Goal: Task Accomplishment & Management: Use online tool/utility

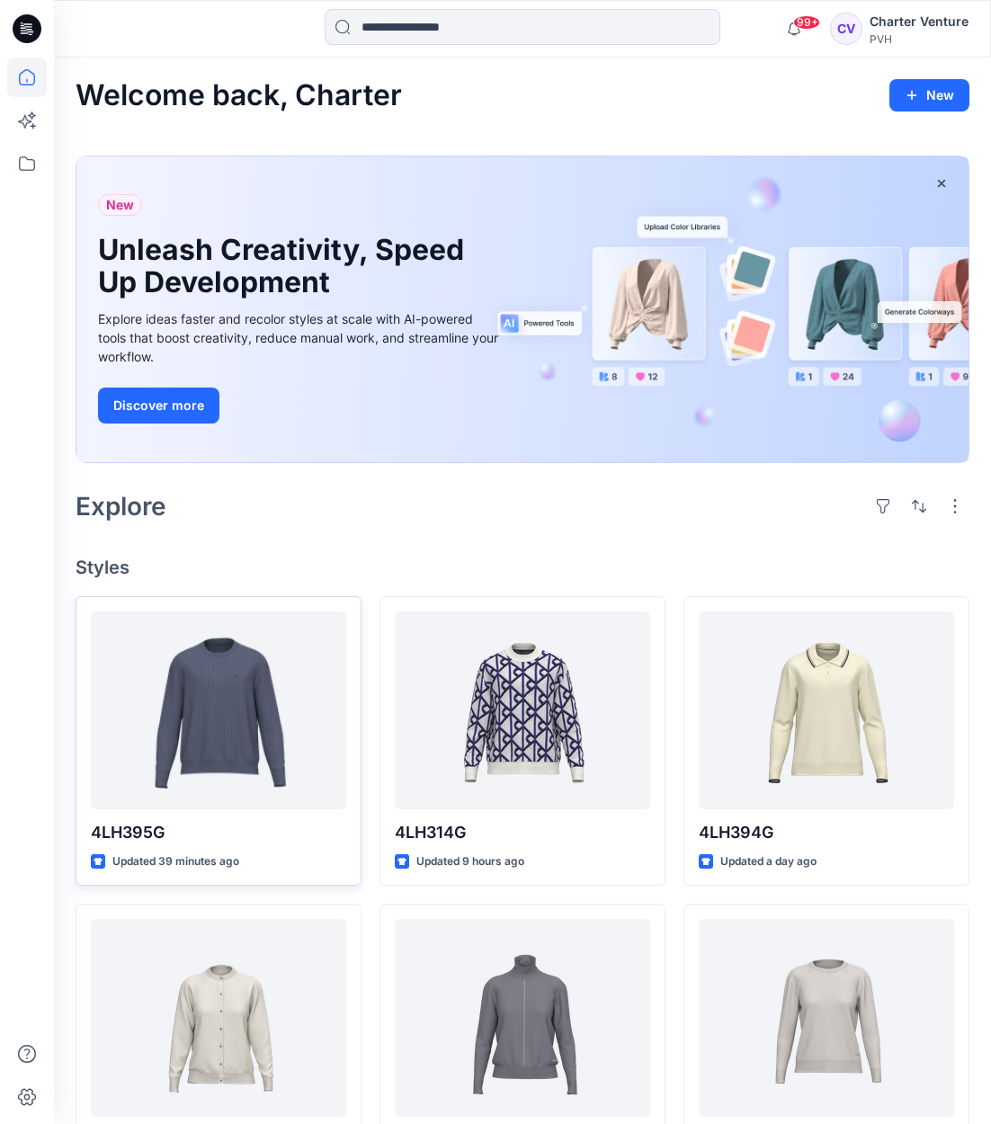
click at [219, 798] on div at bounding box center [218, 711] width 255 height 198
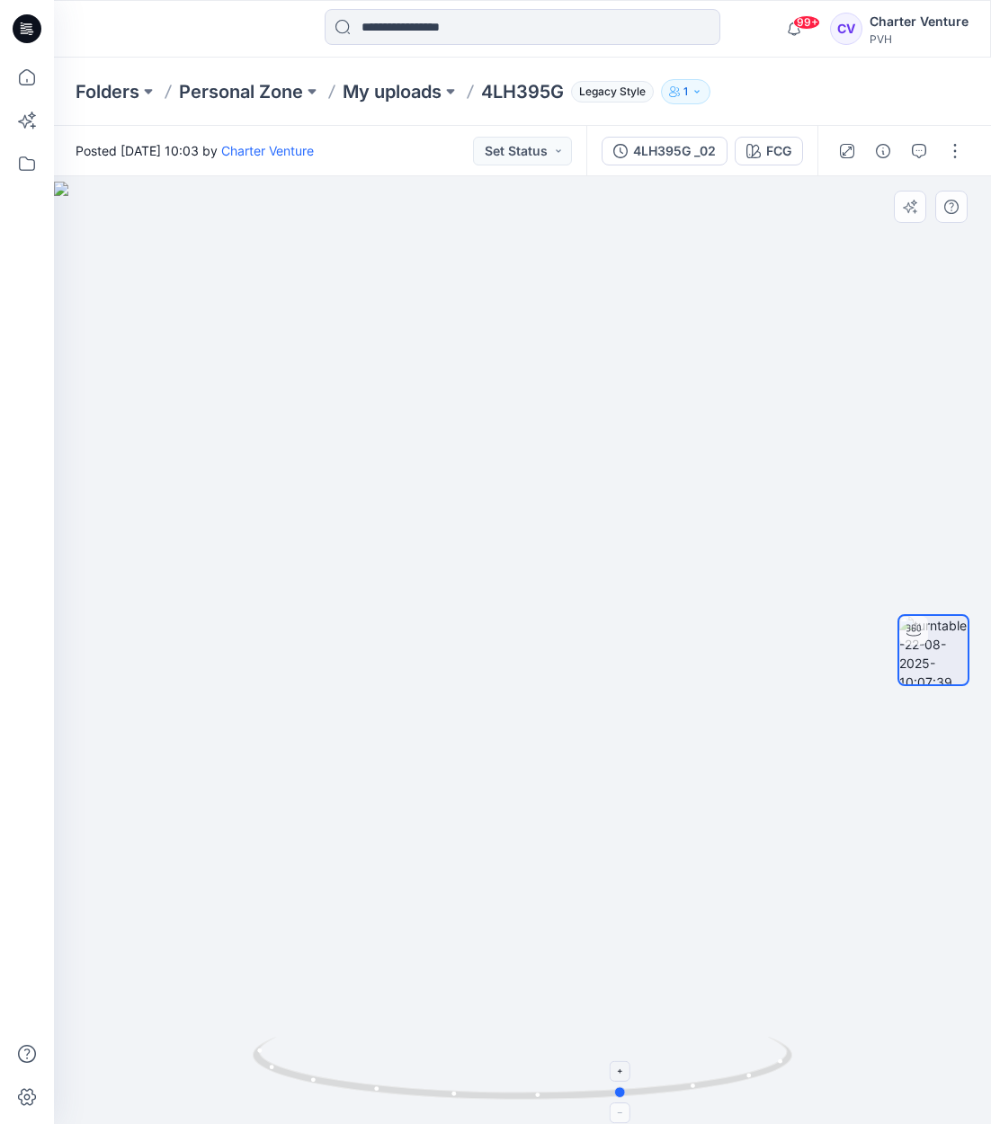
drag, startPoint x: 525, startPoint y: 1098, endPoint x: 627, endPoint y: 1090, distance: 101.9
click at [627, 1090] on icon at bounding box center [525, 1070] width 544 height 67
drag, startPoint x: 622, startPoint y: 1095, endPoint x: 702, endPoint y: 1085, distance: 80.6
click at [702, 1085] on circle at bounding box center [699, 1085] width 11 height 11
drag, startPoint x: 702, startPoint y: 1085, endPoint x: 523, endPoint y: 1104, distance: 180.0
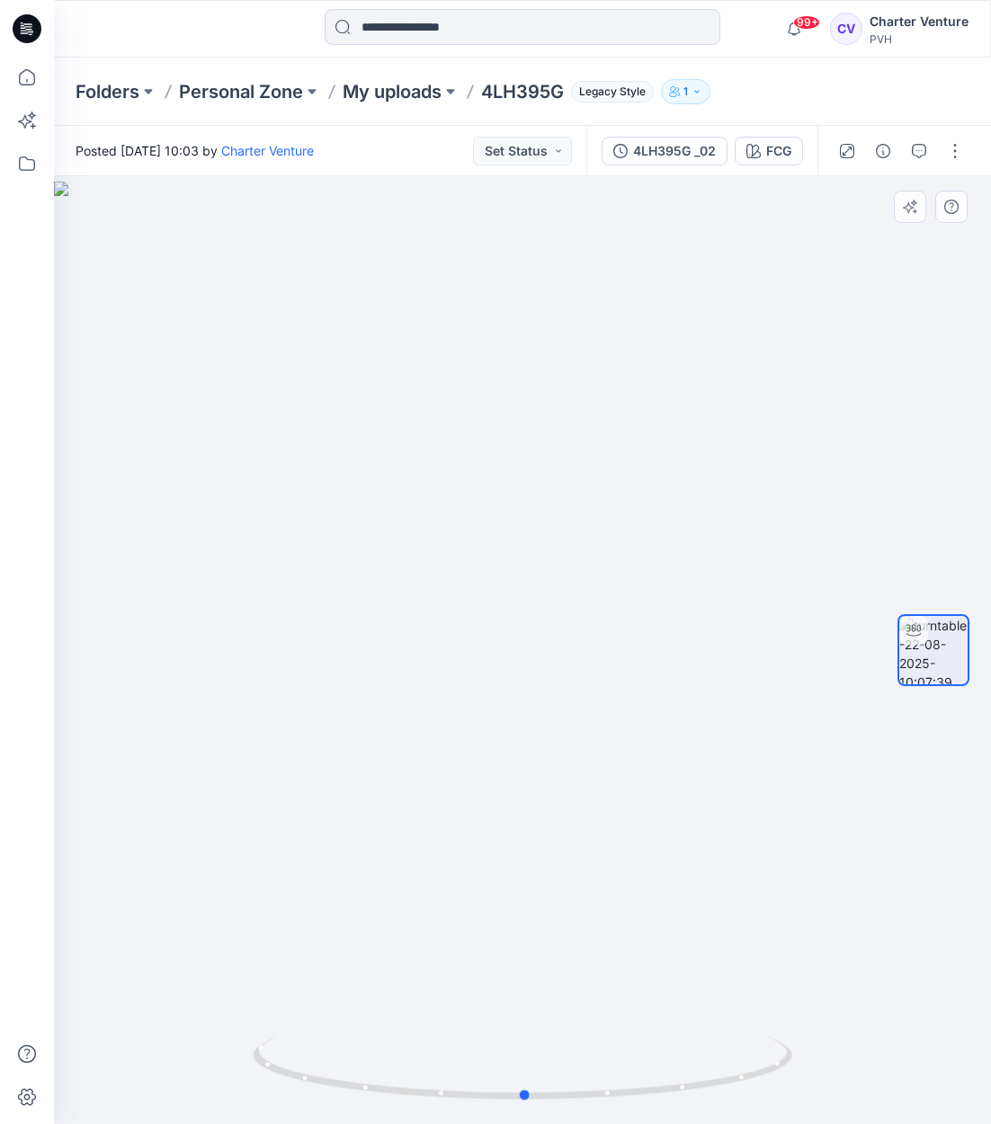
click at [523, 1104] on div at bounding box center [522, 650] width 937 height 948
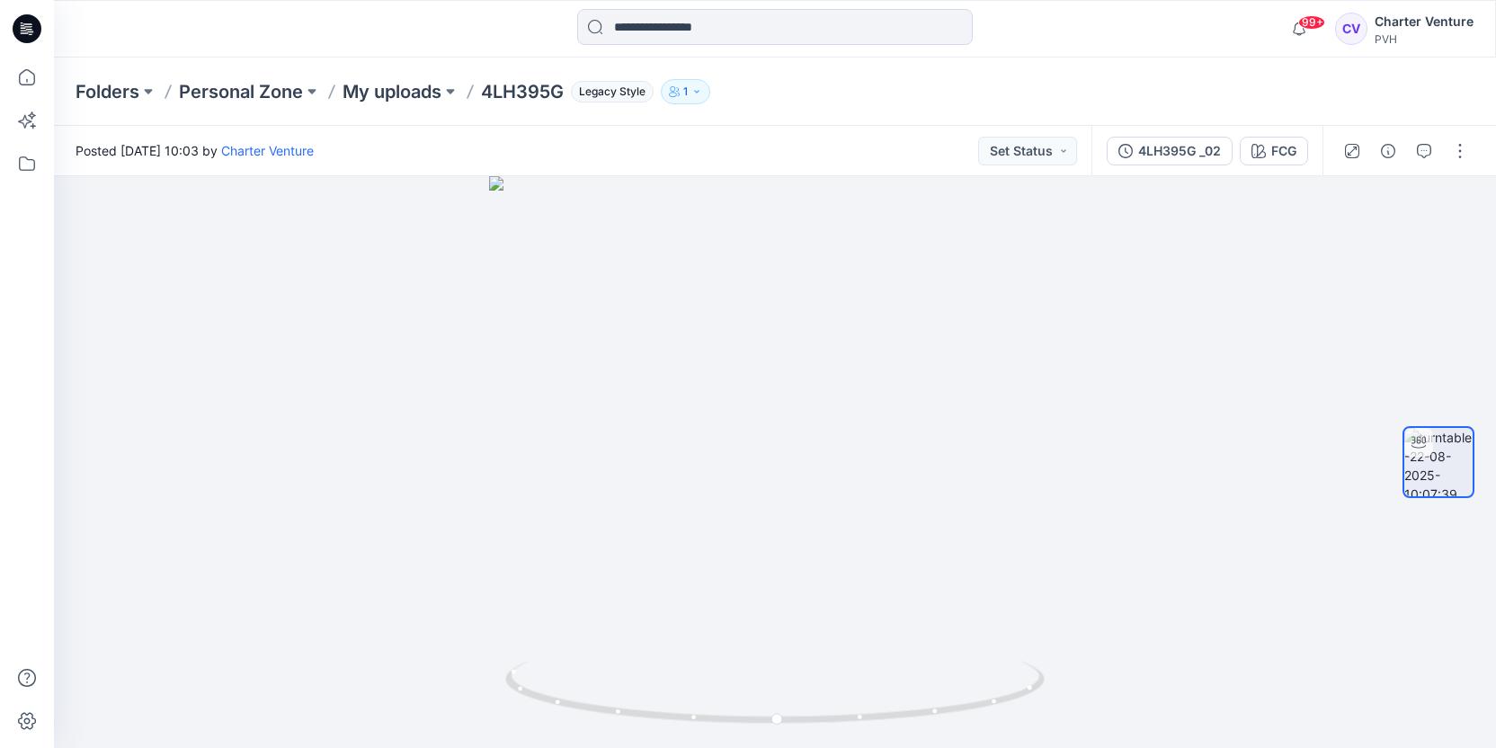
click at [554, 91] on p "4LH395G" at bounding box center [522, 91] width 83 height 25
click at [409, 93] on p "My uploads" at bounding box center [392, 91] width 99 height 25
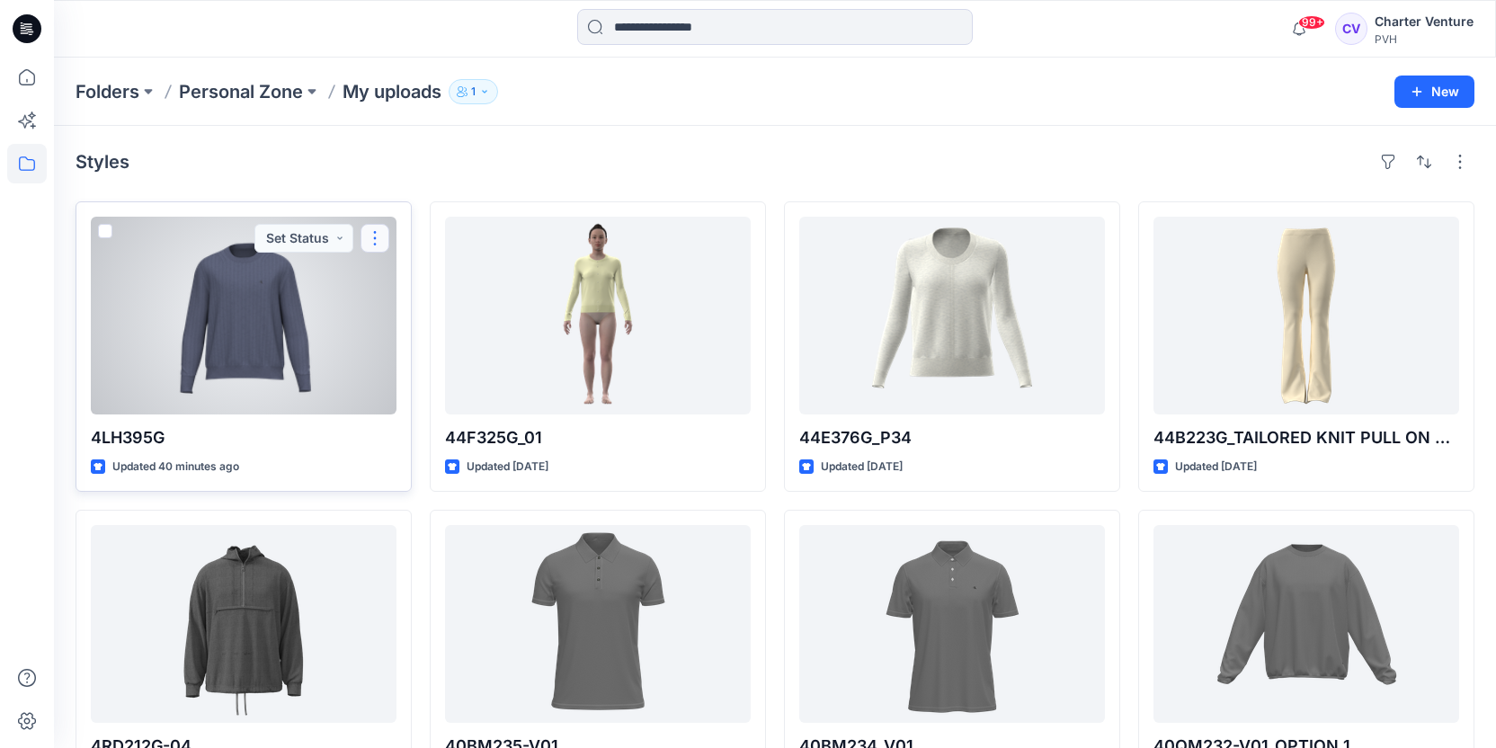
click at [373, 253] on button "button" at bounding box center [375, 238] width 29 height 29
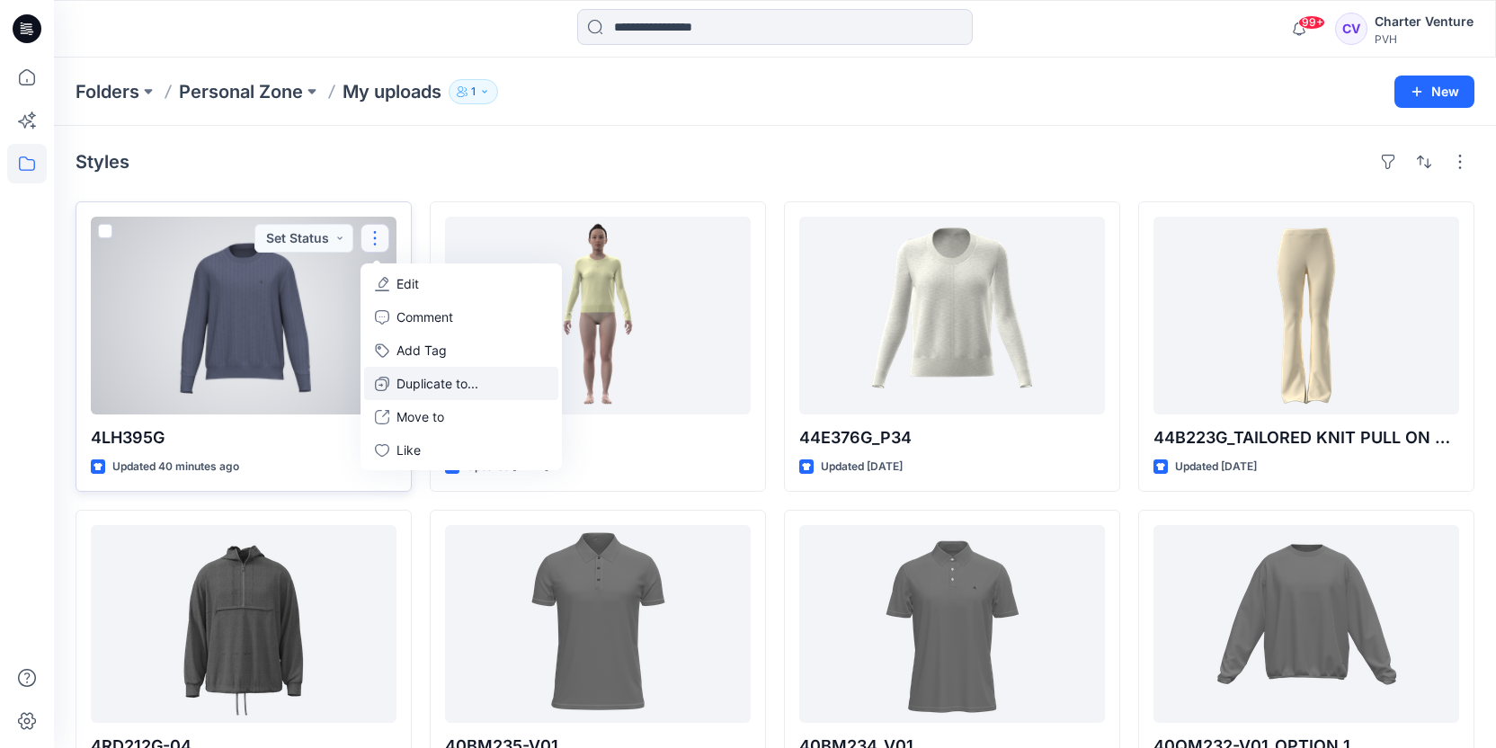
click at [456, 393] on p "Duplicate to..." at bounding box center [438, 383] width 82 height 19
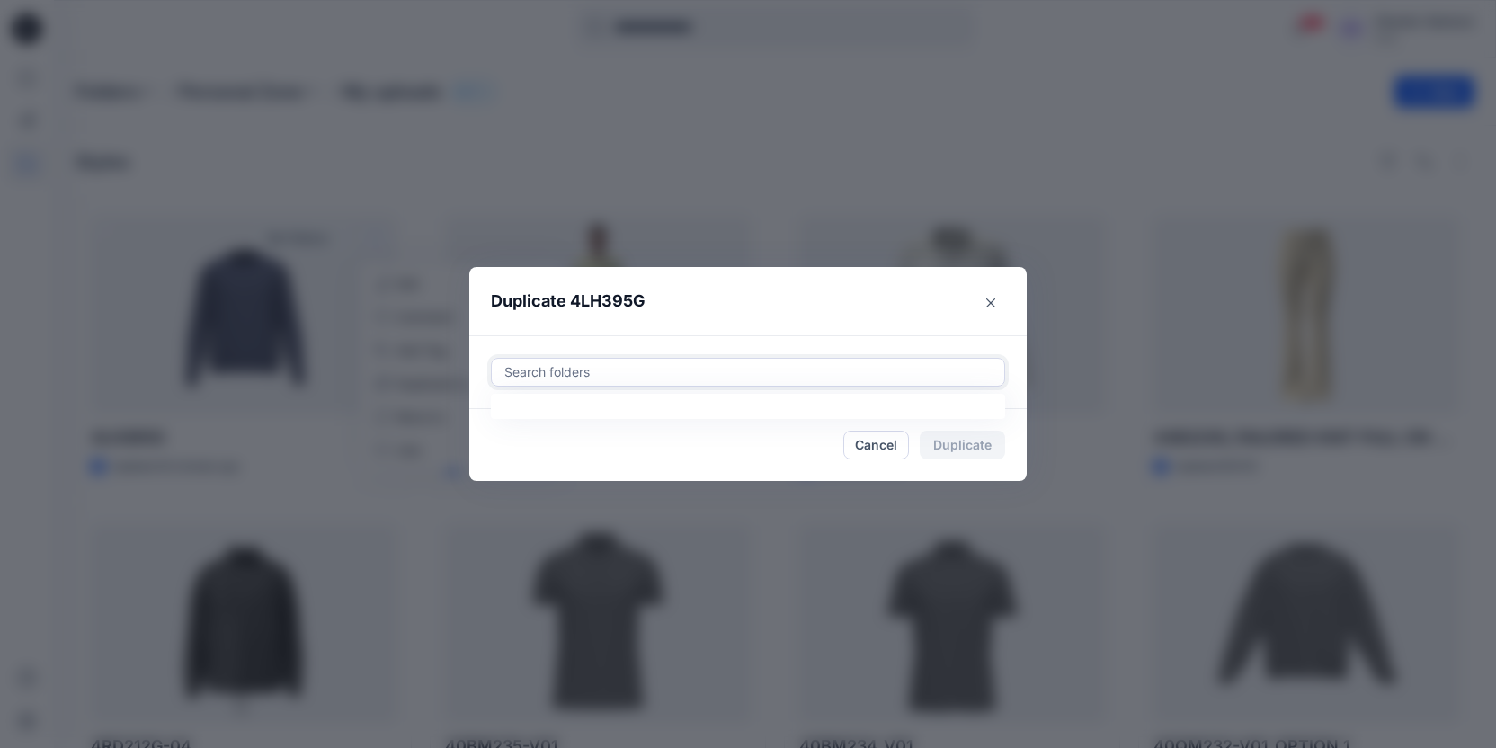
click at [922, 367] on div at bounding box center [748, 373] width 491 height 22
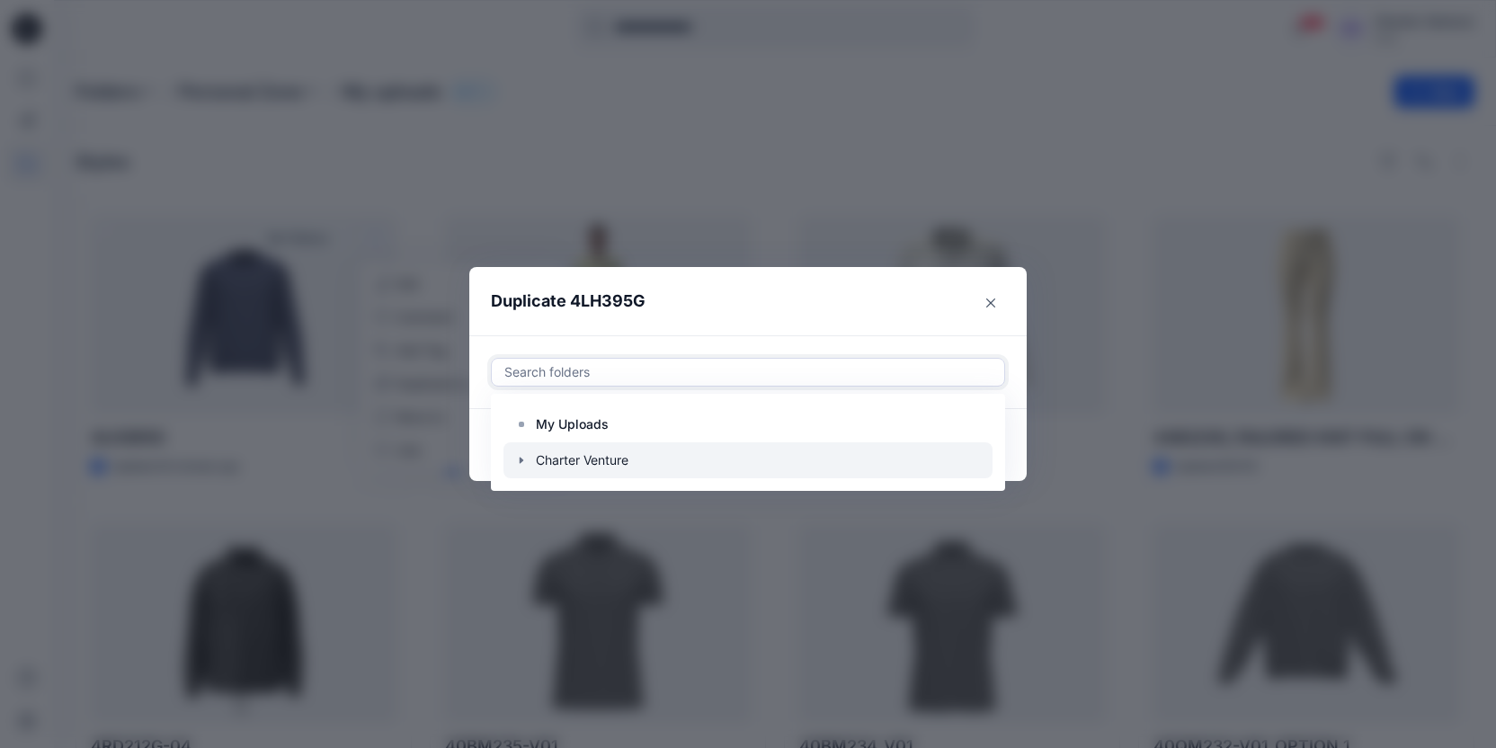
click at [529, 468] on icon "button" at bounding box center [521, 460] width 14 height 14
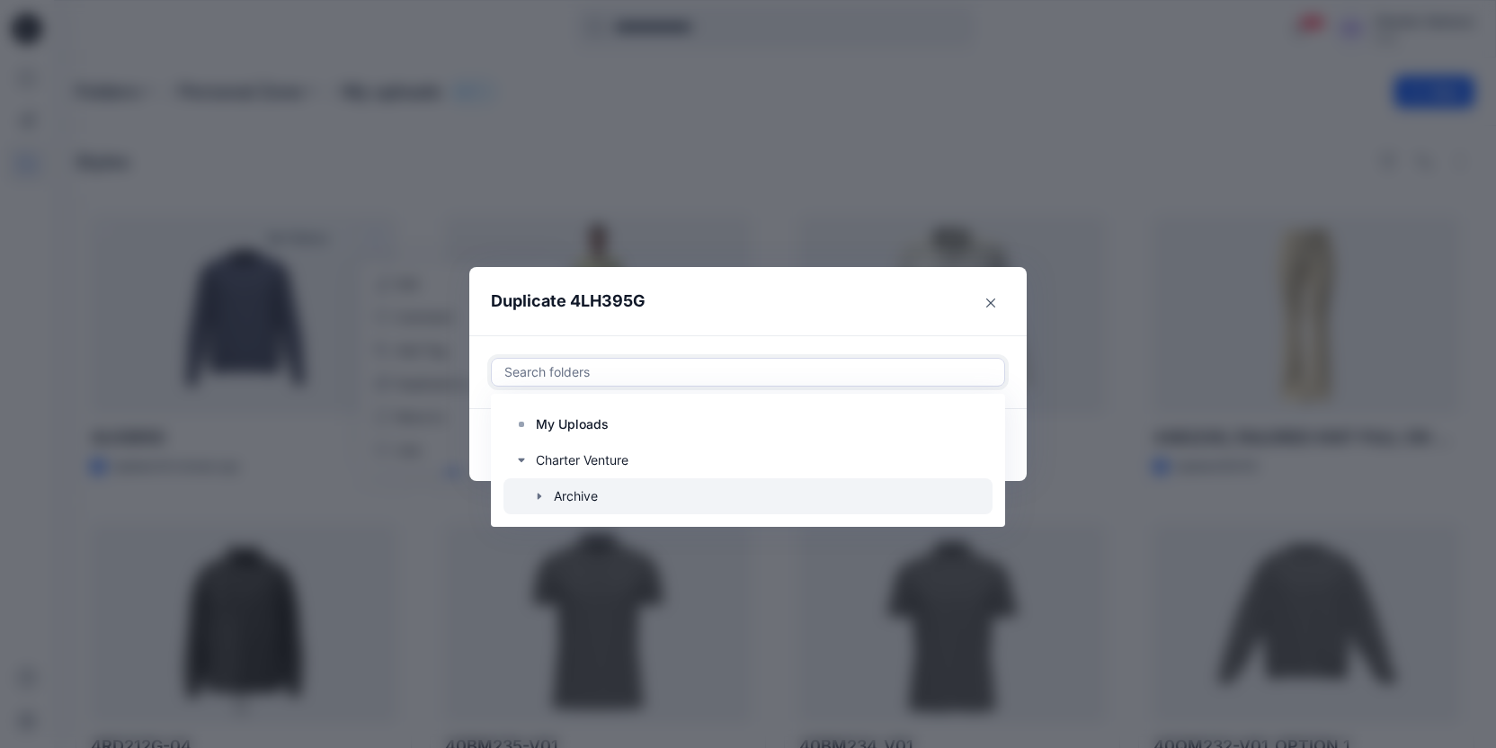
drag, startPoint x: 553, startPoint y: 508, endPoint x: 600, endPoint y: 506, distance: 46.8
click at [541, 499] on icon "button" at bounding box center [540, 496] width 4 height 6
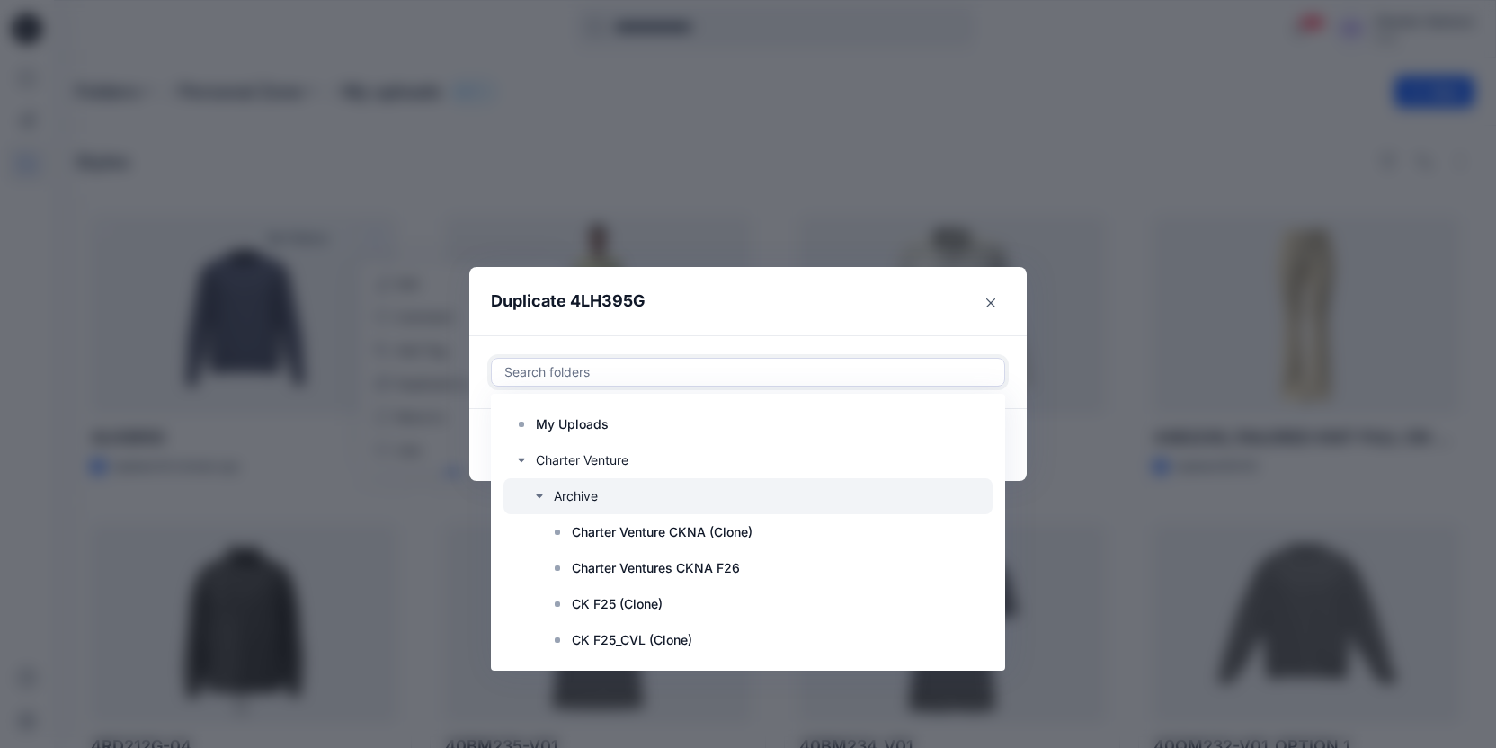
scroll to position [65, 0]
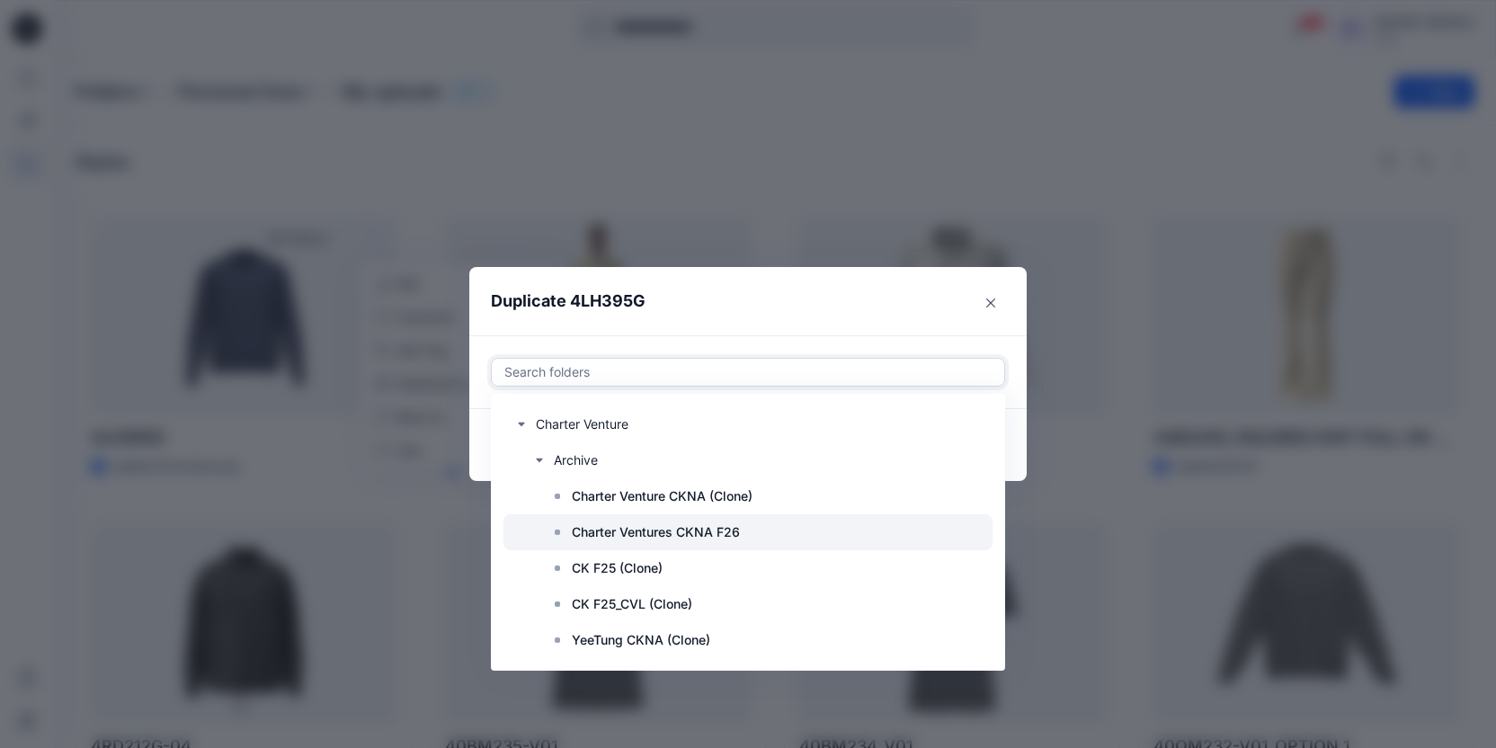
click at [740, 525] on p "Charter Ventures CKNA F26" at bounding box center [656, 533] width 168 height 22
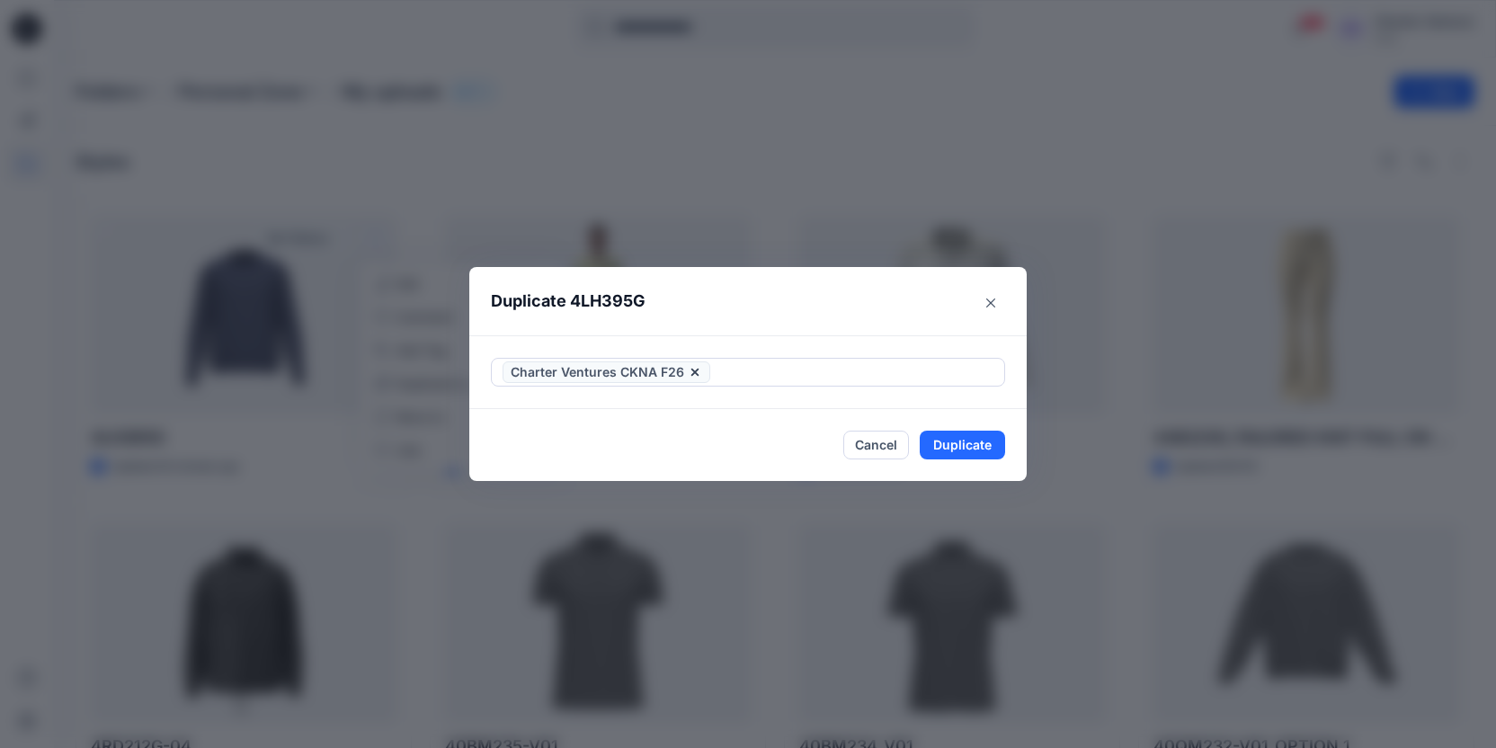
click at [921, 315] on header "Duplicate 4LH395G" at bounding box center [730, 301] width 522 height 68
click at [952, 460] on button "Duplicate" at bounding box center [962, 445] width 85 height 29
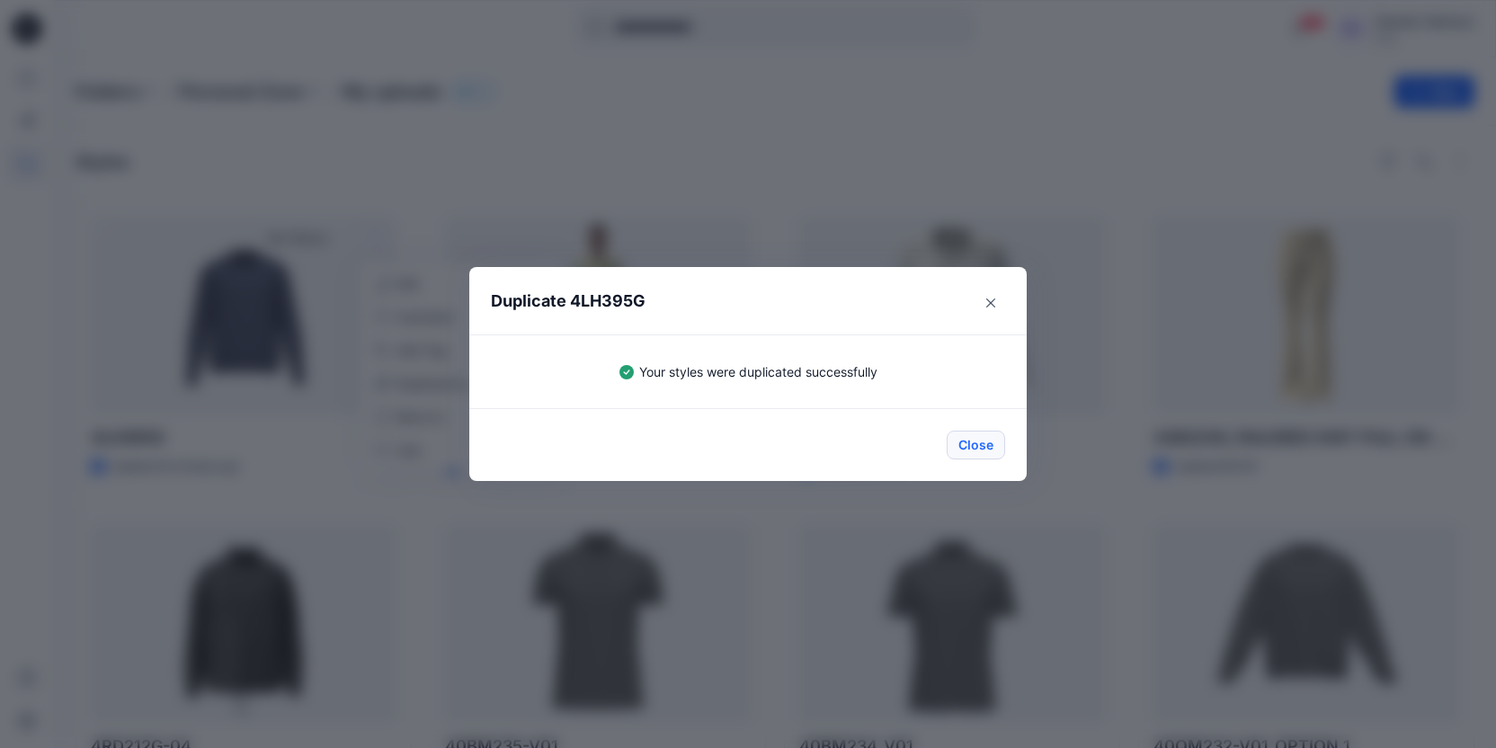
click at [963, 460] on button "Close" at bounding box center [976, 445] width 58 height 29
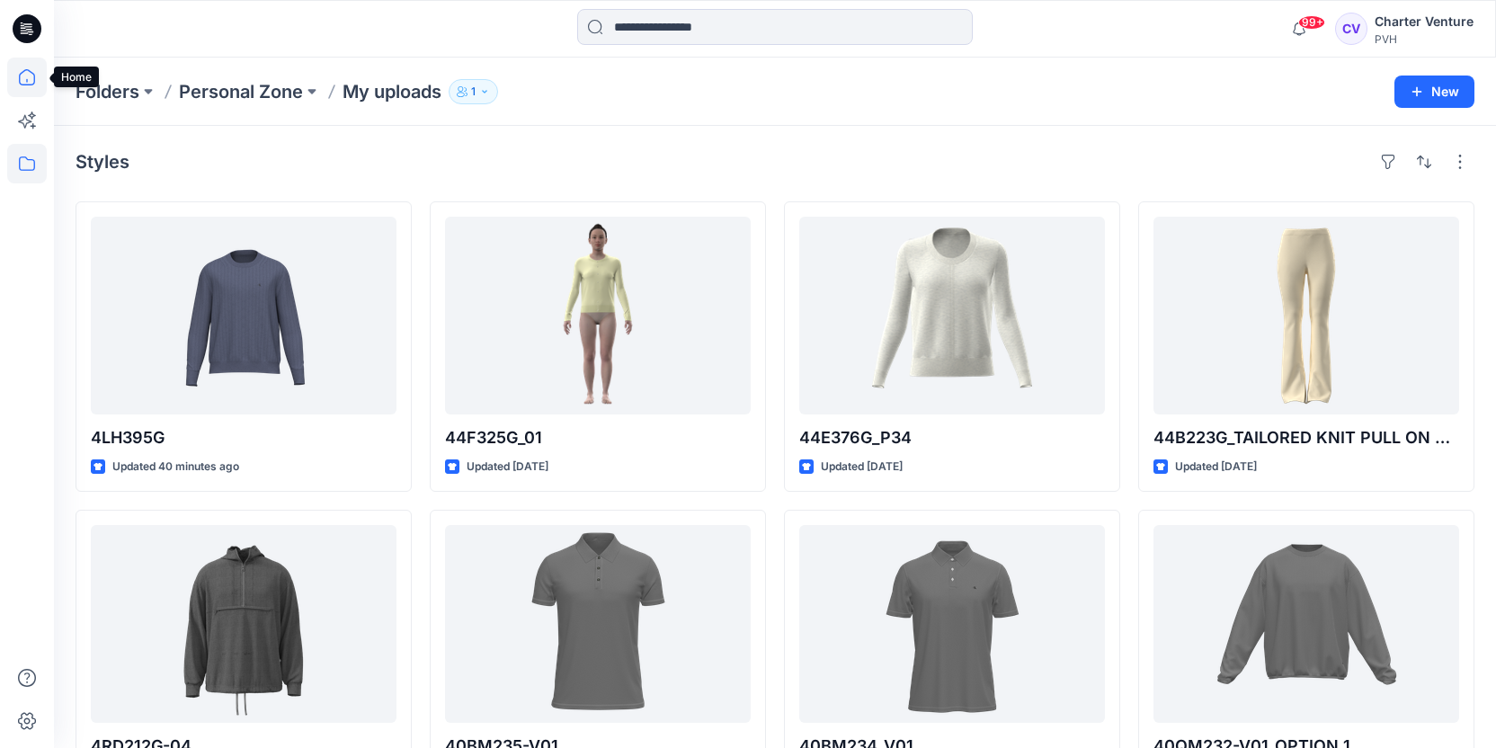
click at [26, 73] on icon at bounding box center [27, 78] width 40 height 40
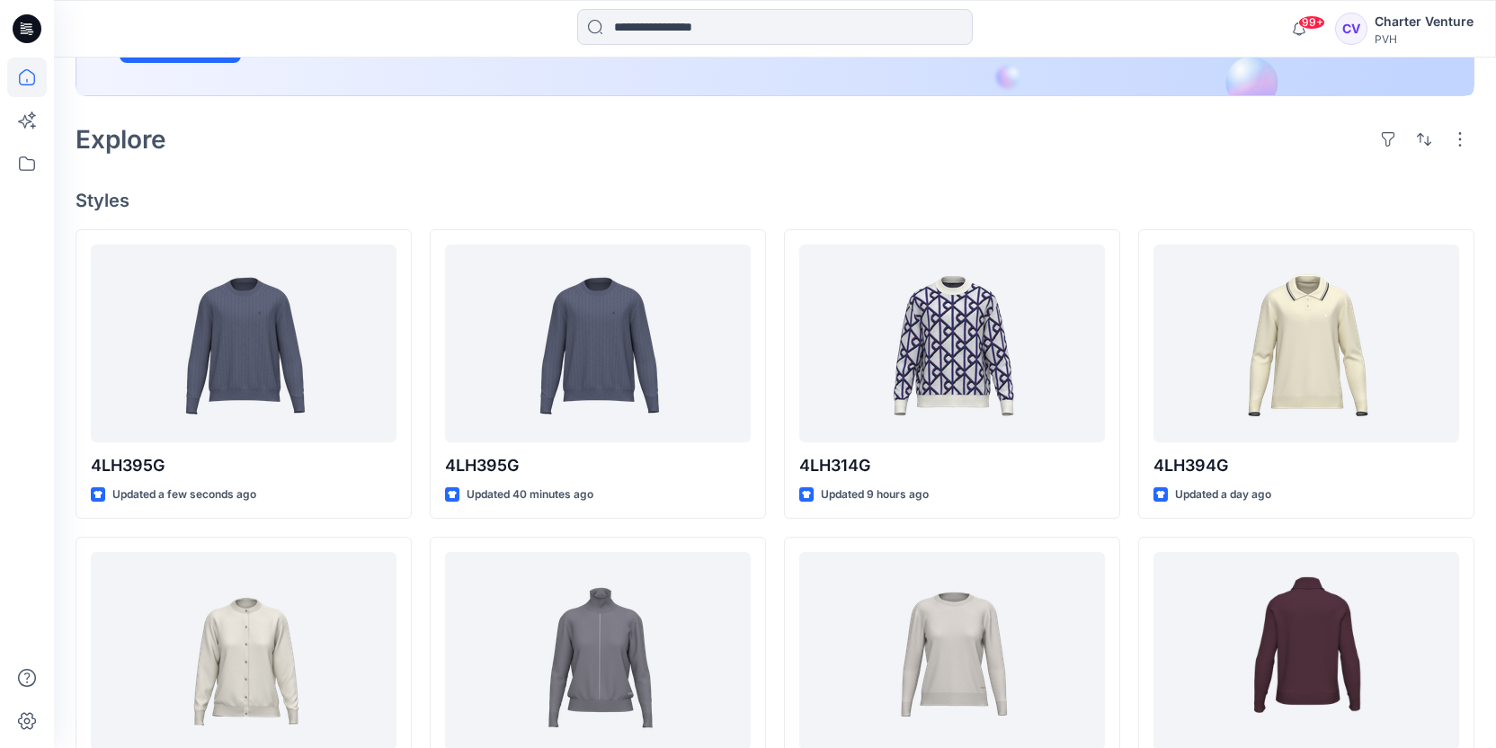
scroll to position [371, 0]
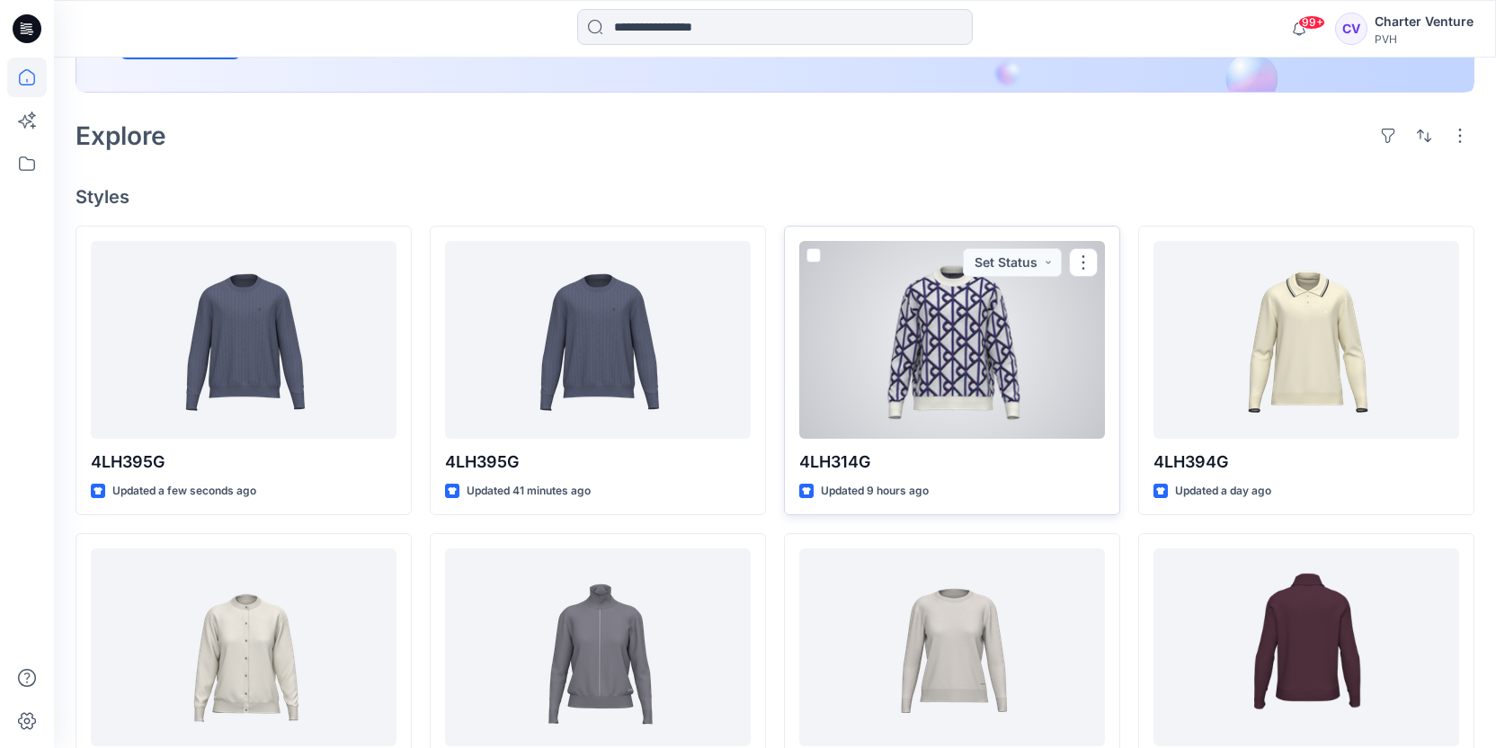
click at [990, 429] on div at bounding box center [952, 340] width 306 height 198
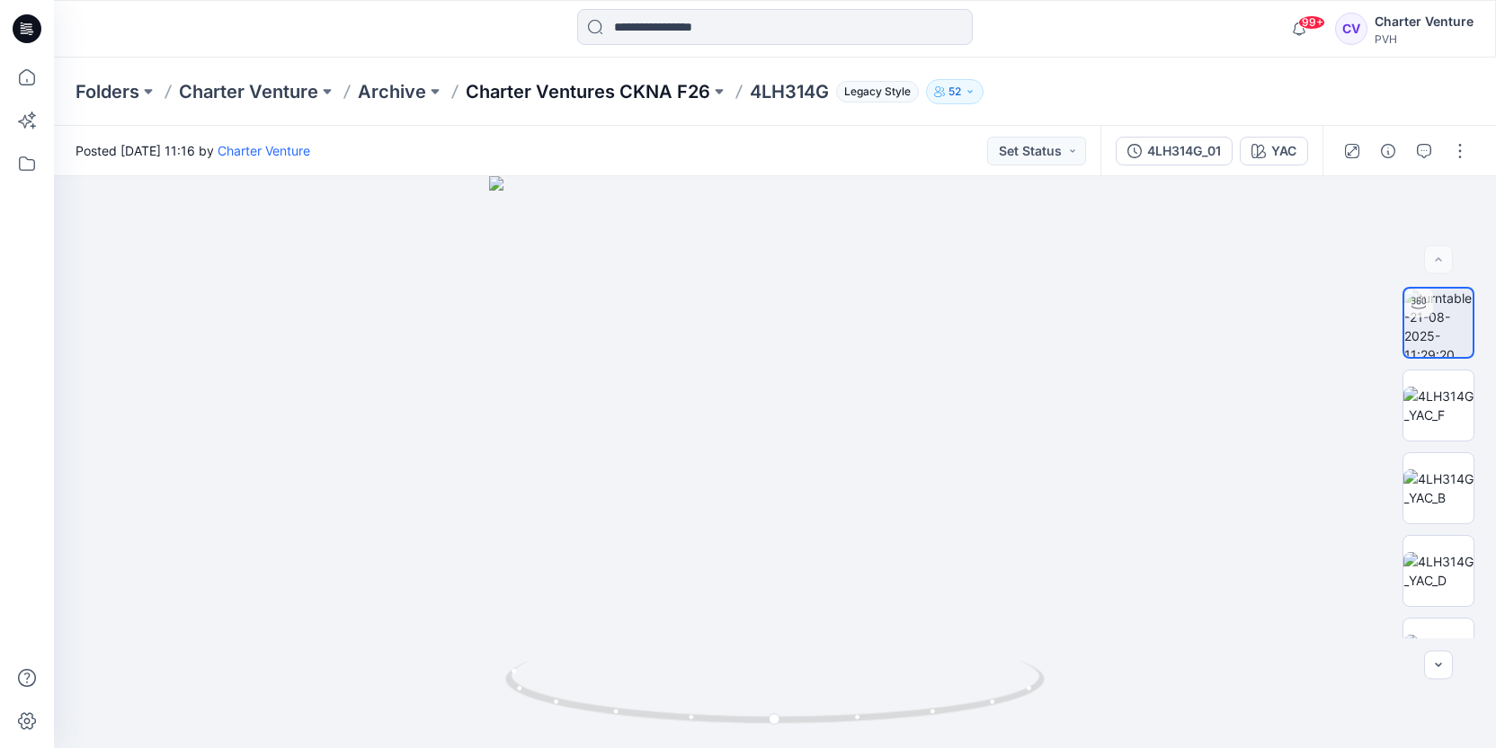
click at [660, 87] on p "Charter Ventures CKNA F26" at bounding box center [588, 91] width 245 height 25
